Goal: Task Accomplishment & Management: Complete application form

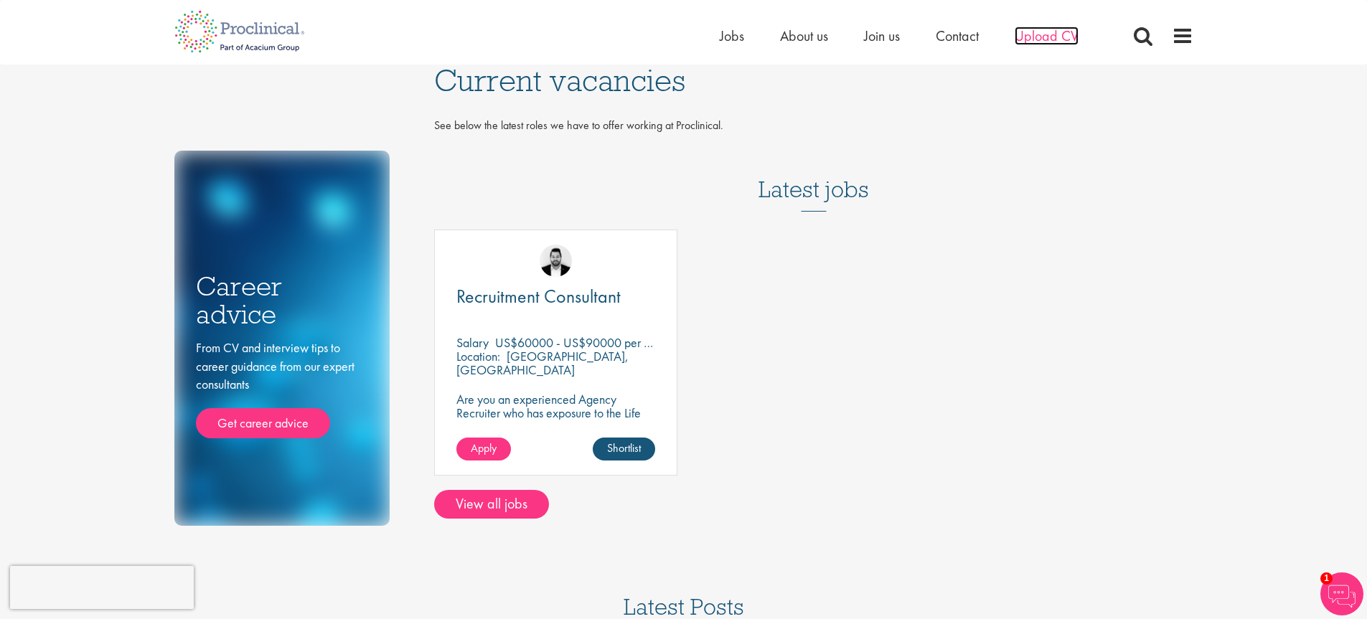
click at [1049, 34] on span "Upload CV" at bounding box center [1047, 36] width 64 height 19
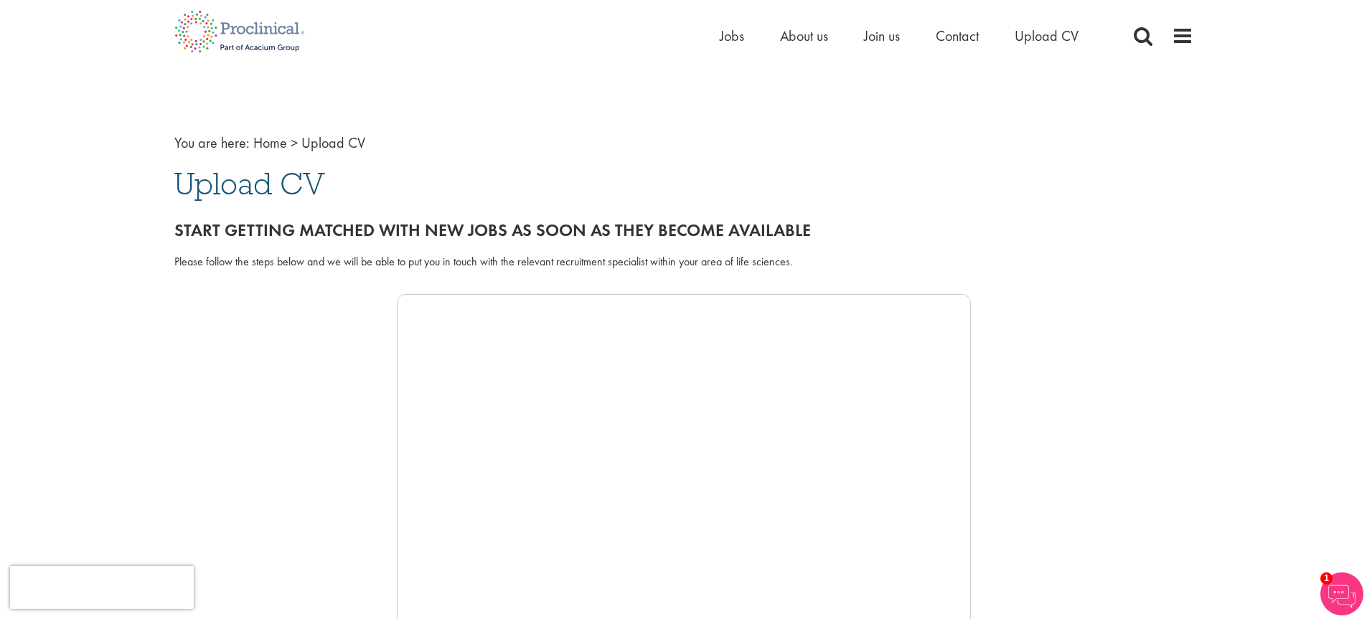
click at [582, 149] on nav "You are here: Home > Upload CV" at bounding box center [683, 143] width 1019 height 21
click at [805, 38] on span "About us" at bounding box center [804, 36] width 48 height 19
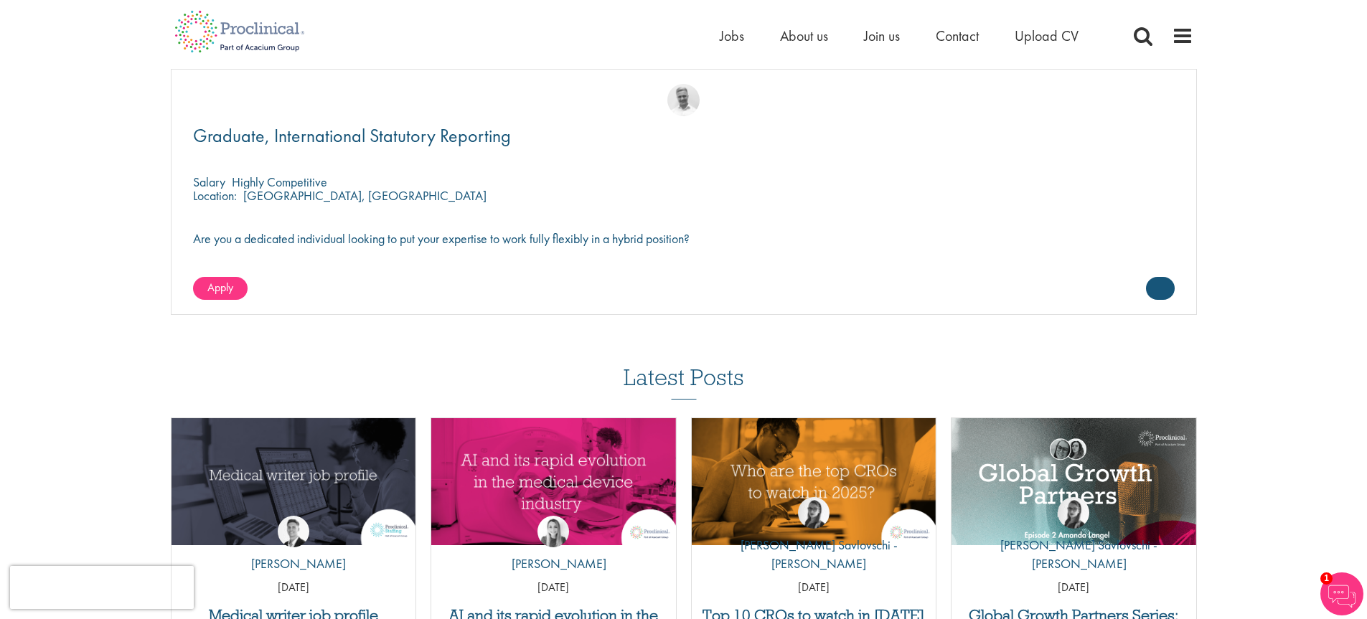
scroll to position [4522, 0]
